Goal: Task Accomplishment & Management: Manage account settings

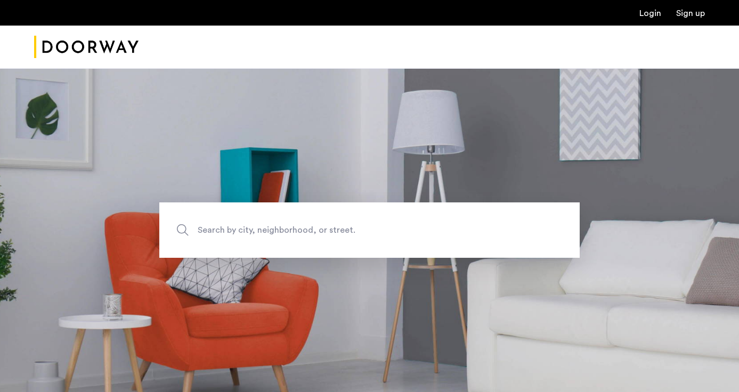
click at [653, 10] on link "Login" at bounding box center [650, 13] width 22 height 9
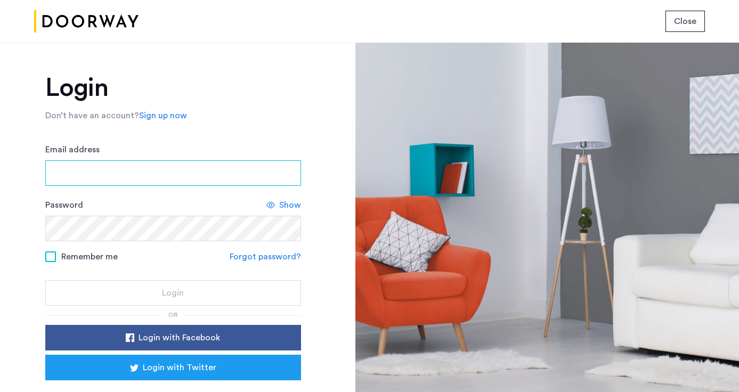
click at [182, 171] on input "Email address" at bounding box center [173, 173] width 256 height 26
type input "**********"
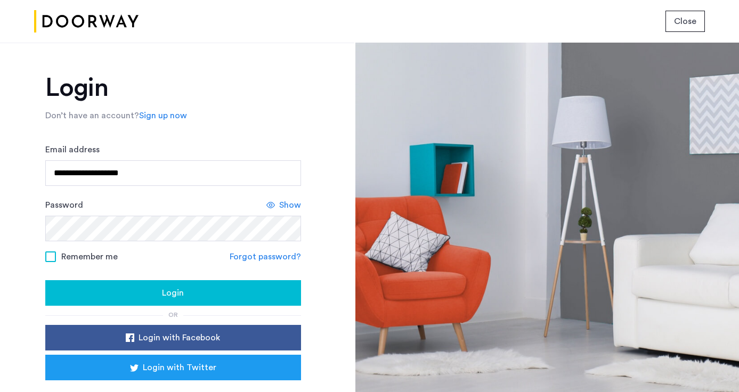
click at [48, 255] on span at bounding box center [50, 257] width 11 height 11
click at [160, 291] on div "Login" at bounding box center [173, 293] width 239 height 13
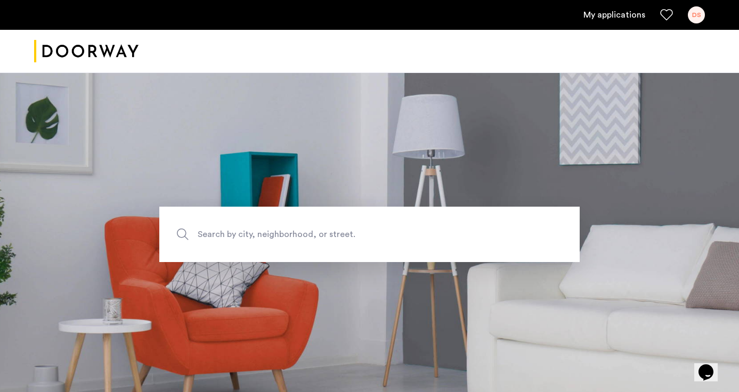
click at [613, 11] on link "My applications" at bounding box center [615, 15] width 62 height 13
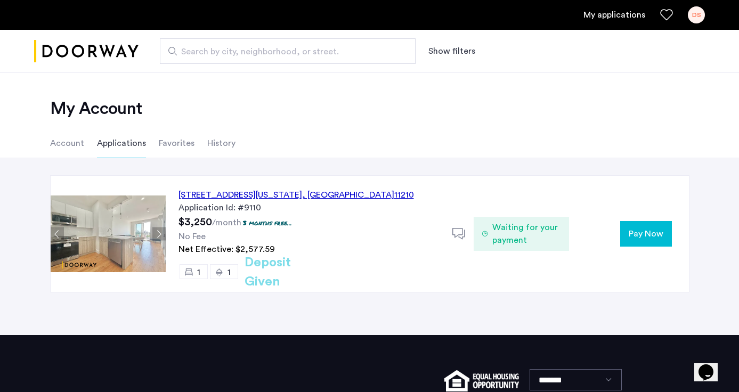
click at [287, 226] on p "3 months free..." at bounding box center [267, 222] width 49 height 9
